Goal: Task Accomplishment & Management: Manage account settings

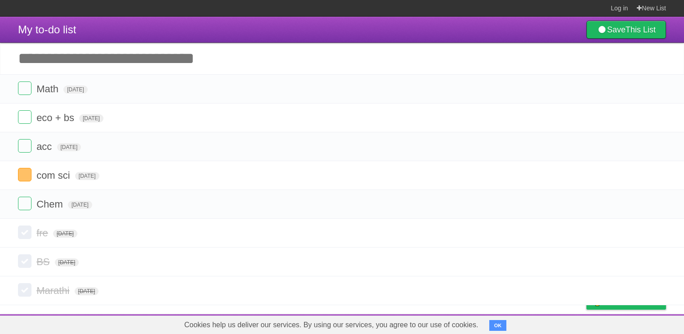
scroll to position [1, 0]
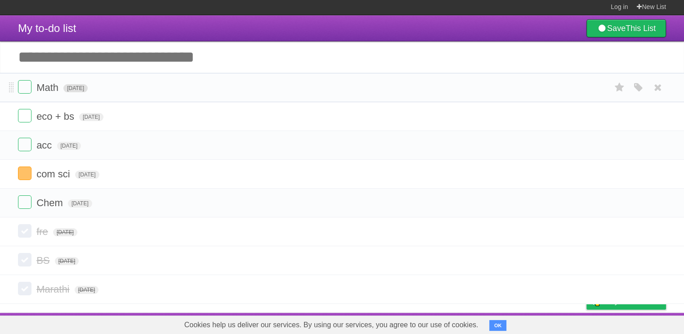
click at [88, 91] on span "[DATE]" at bounding box center [75, 88] width 24 height 8
click at [76, 87] on span "[DATE]" at bounding box center [75, 88] width 24 height 8
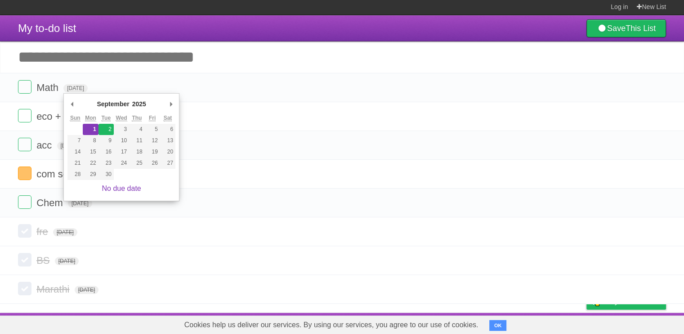
type span "[DATE]"
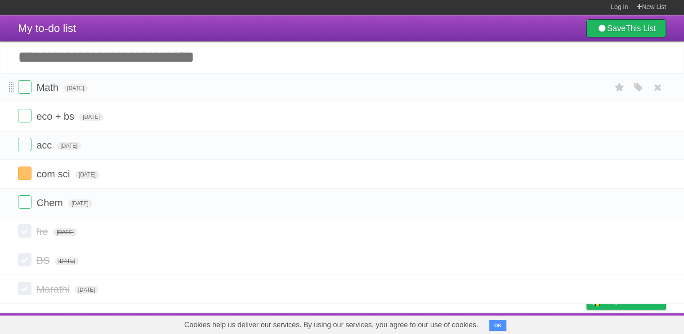
scroll to position [0, 0]
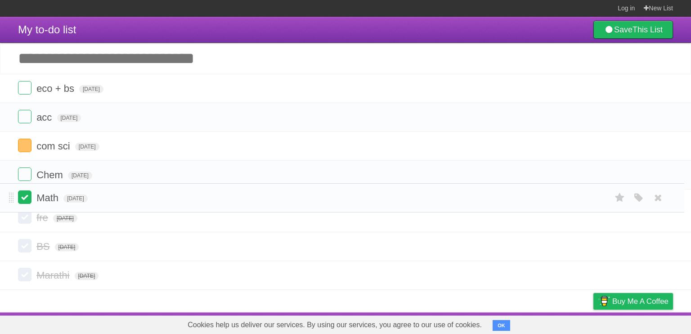
drag, startPoint x: 10, startPoint y: 84, endPoint x: 22, endPoint y: 193, distance: 109.9
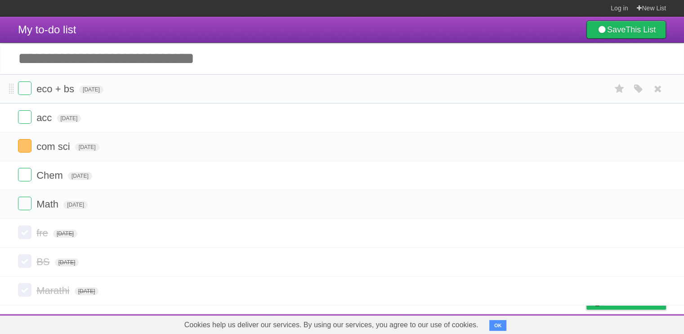
click at [42, 90] on span "eco + bs" at bounding box center [56, 88] width 40 height 11
click at [61, 88] on input "********" at bounding box center [56, 90] width 40 height 12
click at [36, 119] on span "acc" at bounding box center [45, 117] width 18 height 11
click at [59, 143] on span "com sci" at bounding box center [54, 146] width 36 height 11
click at [266, 94] on form "eco + bs [DATE] White Red Blue Green Purple Orange" at bounding box center [342, 88] width 648 height 15
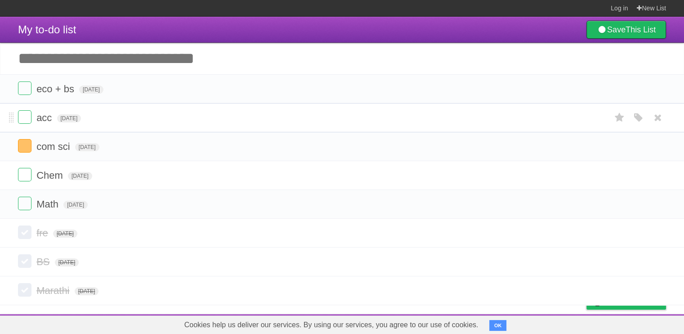
click at [116, 120] on form "acc [DATE] White Red Blue Green Purple Orange" at bounding box center [342, 117] width 648 height 15
click at [236, 144] on form "com sci [DATE] White Red Blue Green Purple Orange" at bounding box center [342, 146] width 648 height 15
click at [203, 88] on form "eco + bs [DATE] White Red Blue Green Purple Orange" at bounding box center [342, 88] width 648 height 15
click at [208, 112] on form "acc [DATE] White Red Blue Green Purple Orange" at bounding box center [342, 117] width 648 height 15
click at [205, 88] on form "eco + bs [DATE] White Red Blue Green Purple Orange" at bounding box center [342, 88] width 648 height 15
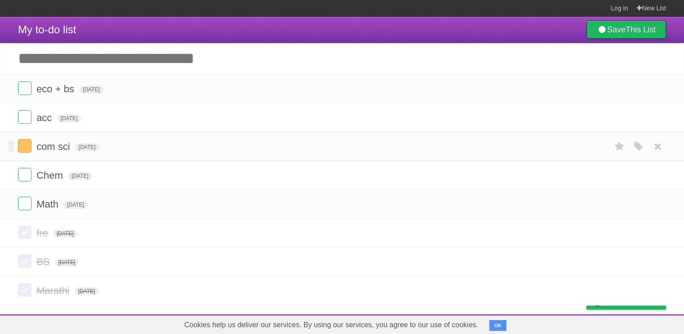
drag, startPoint x: 269, startPoint y: 117, endPoint x: 252, endPoint y: 146, distance: 33.5
drag, startPoint x: 252, startPoint y: 146, endPoint x: 396, endPoint y: 18, distance: 191.7
click at [396, 18] on header "My to-do list Save This List" at bounding box center [342, 30] width 684 height 26
